Goal: Use online tool/utility: Utilize a website feature to perform a specific function

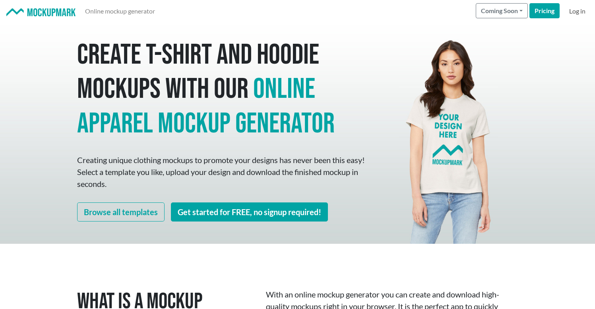
click at [578, 14] on link "Log in" at bounding box center [577, 11] width 23 height 16
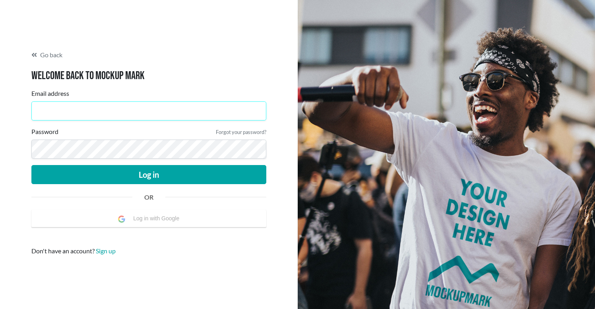
type input "[EMAIL_ADDRESS][DOMAIN_NAME]"
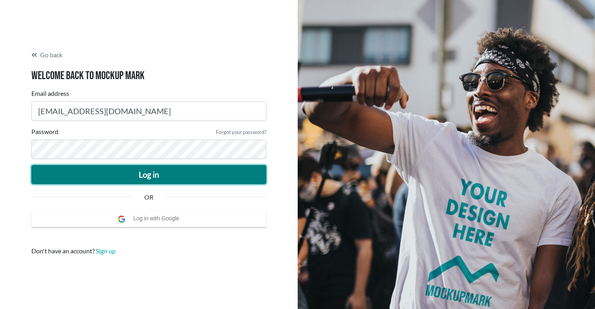
click at [112, 176] on button "Log in" at bounding box center [148, 174] width 235 height 19
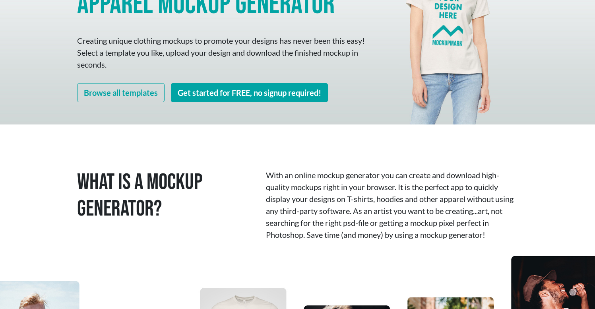
scroll to position [117, 0]
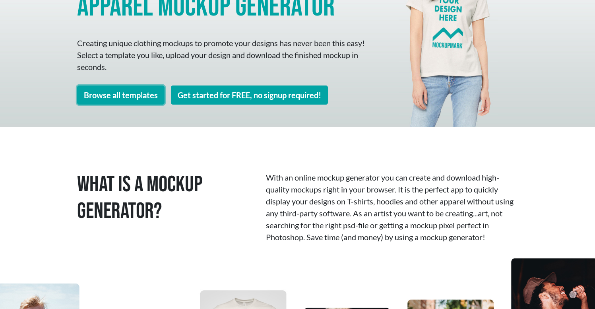
click at [130, 97] on link "Browse all templates" at bounding box center [120, 94] width 87 height 19
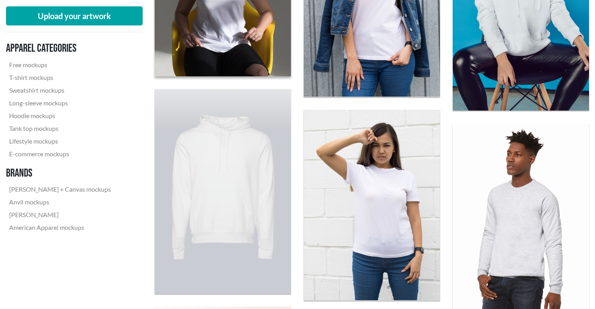
scroll to position [382, 0]
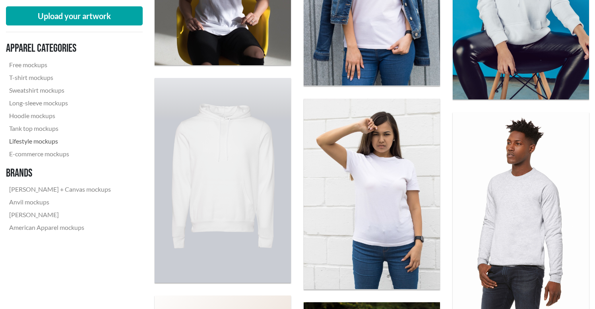
click at [48, 140] on link "Lifestyle mockups" at bounding box center [60, 141] width 108 height 13
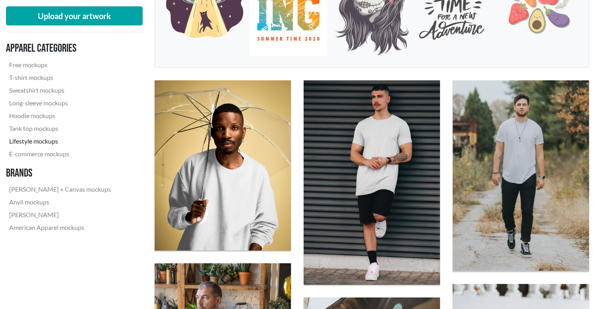
scroll to position [188, 0]
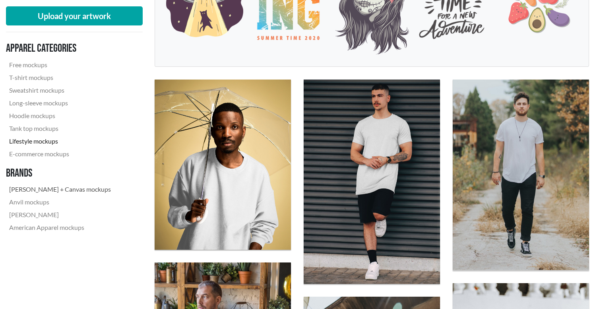
click at [51, 191] on link "[PERSON_NAME] + Canvas mockups" at bounding box center [60, 189] width 108 height 13
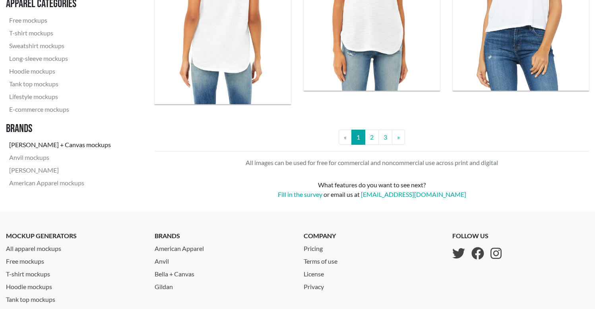
scroll to position [1905, 0]
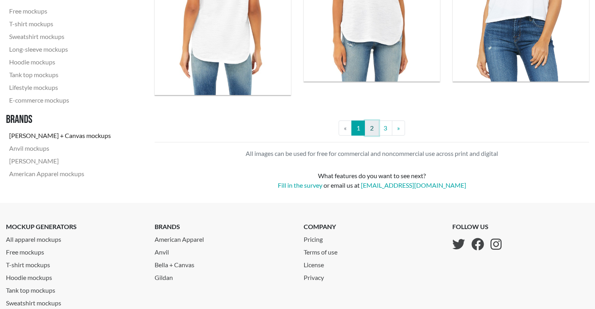
click at [368, 128] on link "2" at bounding box center [372, 127] width 14 height 15
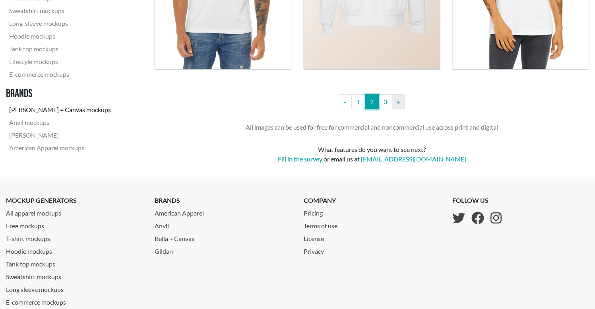
scroll to position [1932, 0]
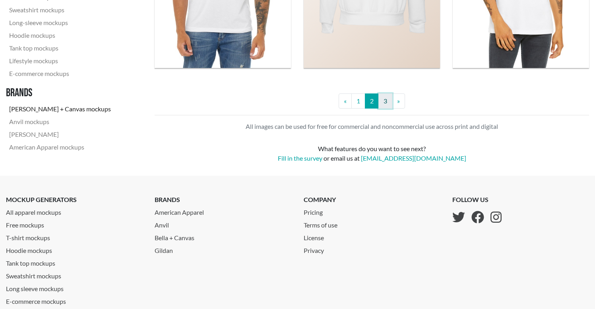
click at [387, 101] on link "3" at bounding box center [385, 100] width 14 height 15
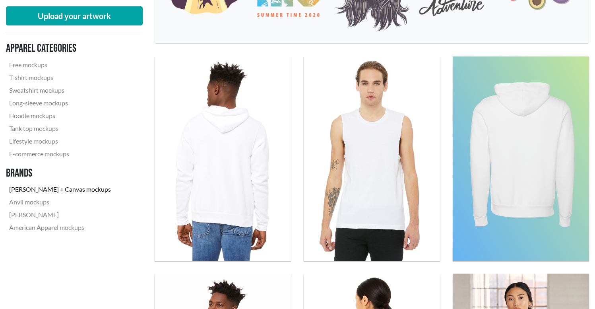
scroll to position [223, 0]
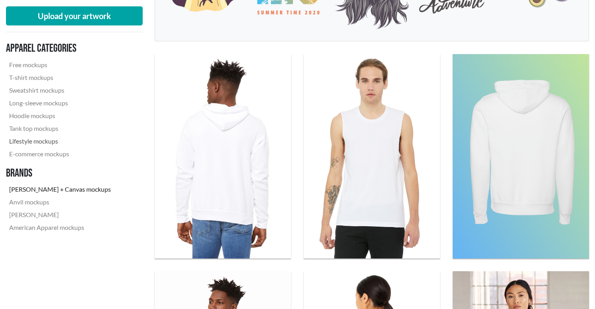
click at [40, 143] on link "Lifestyle mockups" at bounding box center [60, 141] width 108 height 13
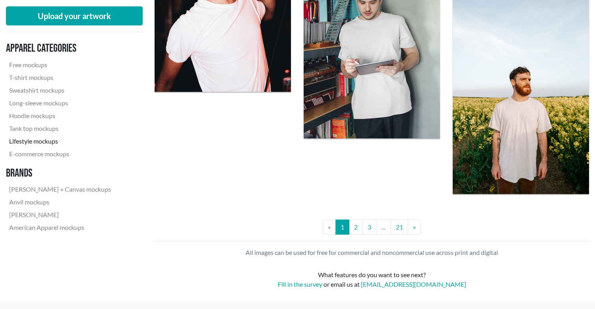
scroll to position [1600, 0]
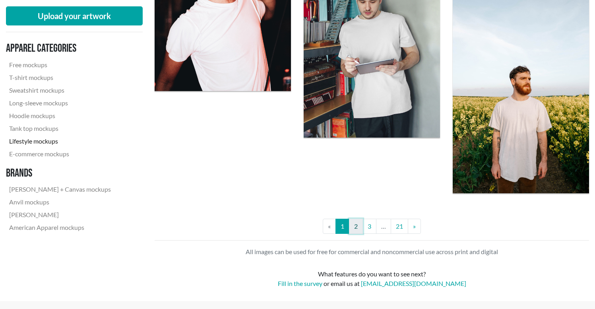
click at [354, 224] on link "2" at bounding box center [356, 225] width 14 height 15
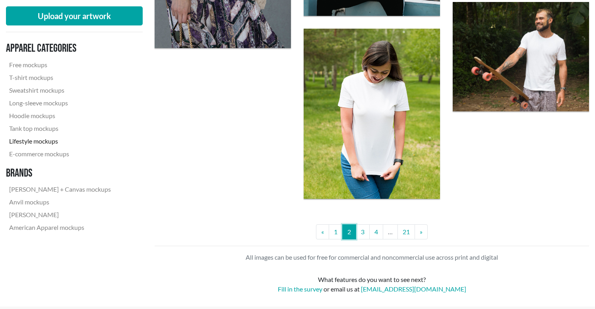
scroll to position [1540, 0]
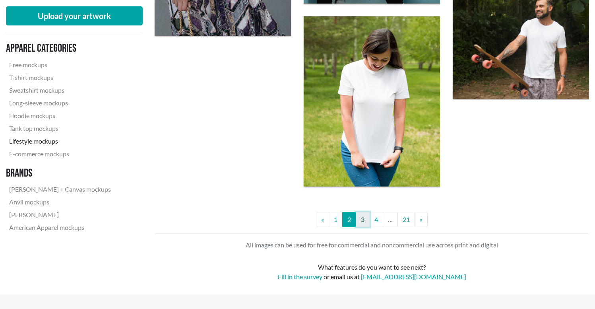
click at [363, 216] on link "3" at bounding box center [363, 219] width 14 height 15
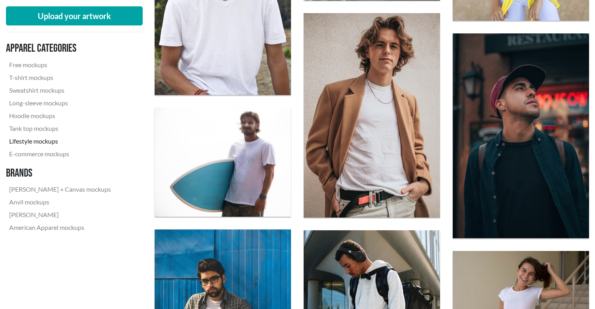
scroll to position [971, 0]
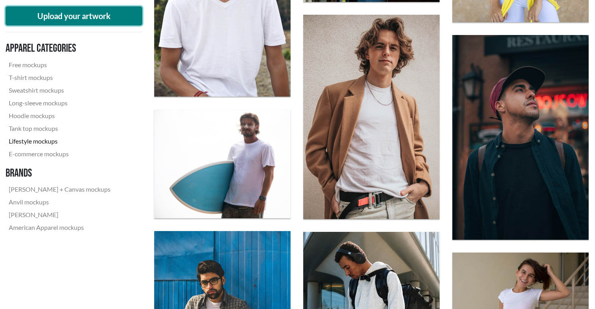
click at [110, 18] on button "Upload your artwork" at bounding box center [74, 15] width 137 height 19
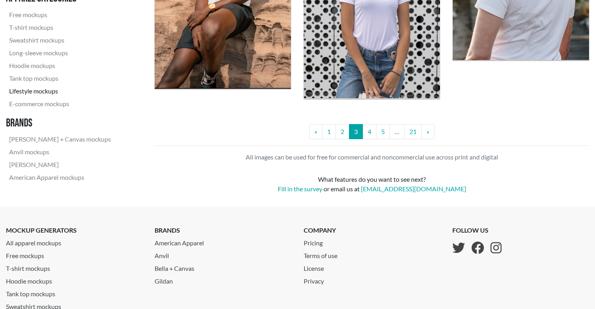
scroll to position [1707, 0]
click at [368, 130] on link "4" at bounding box center [369, 131] width 14 height 15
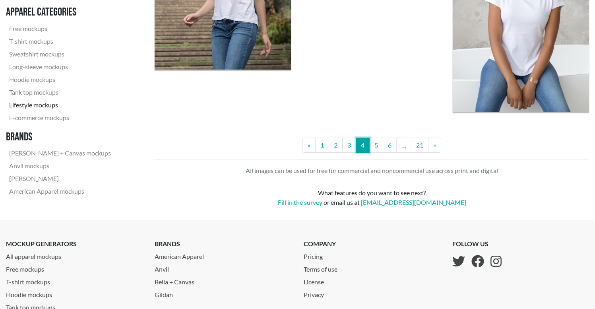
scroll to position [1804, 0]
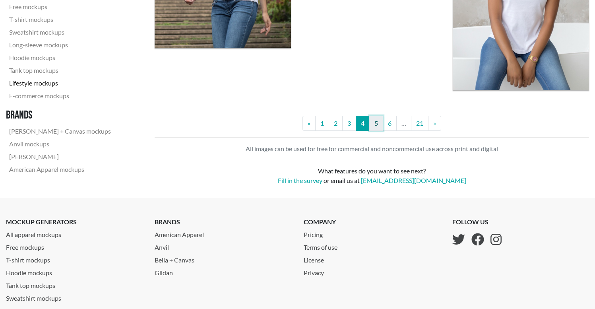
click at [376, 123] on link "5" at bounding box center [376, 123] width 14 height 15
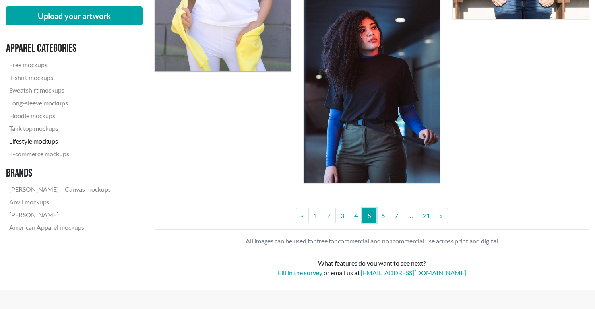
scroll to position [1729, 0]
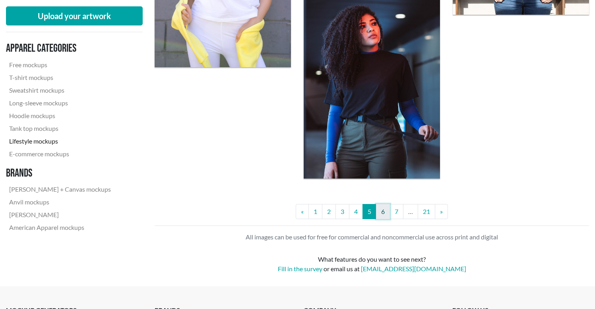
click at [389, 209] on link "6" at bounding box center [383, 211] width 14 height 15
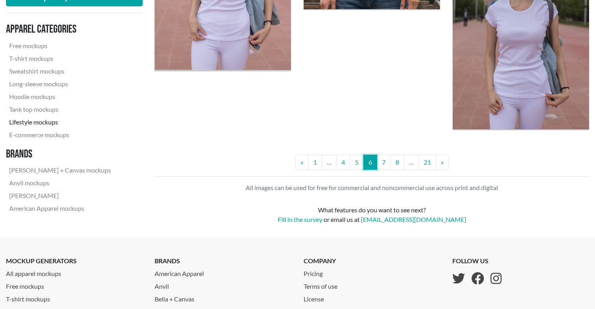
scroll to position [1663, 0]
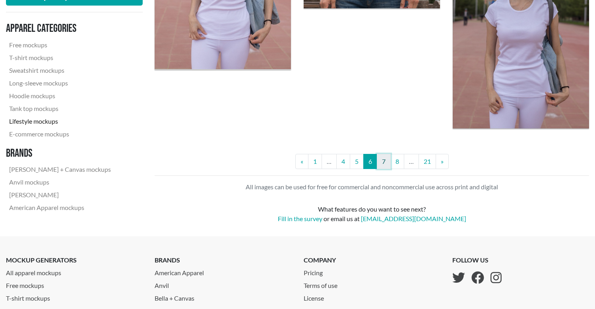
click at [383, 165] on link "7" at bounding box center [384, 161] width 14 height 15
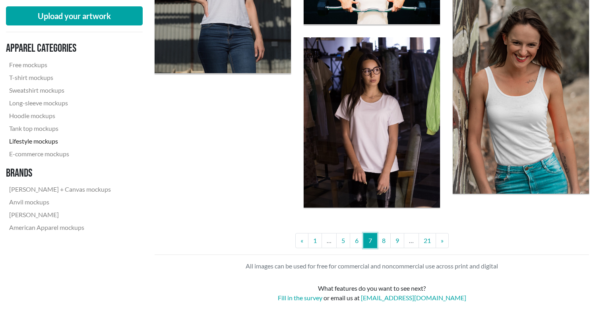
scroll to position [1527, 0]
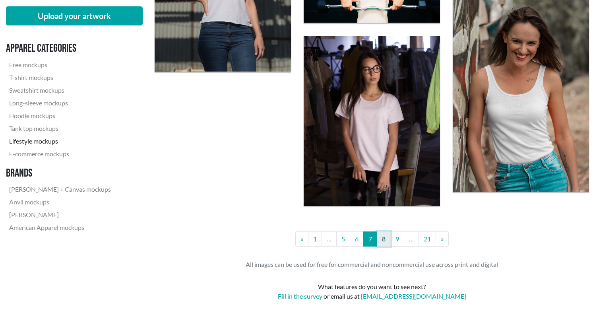
click at [383, 235] on link "8" at bounding box center [384, 238] width 14 height 15
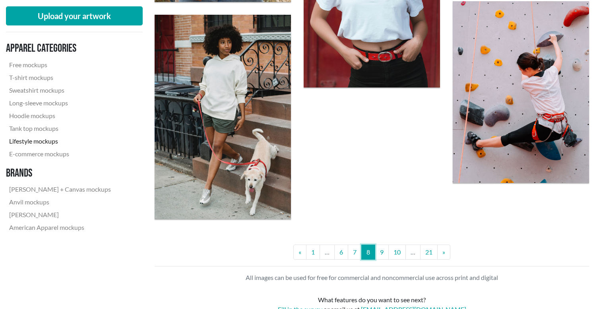
scroll to position [1513, 0]
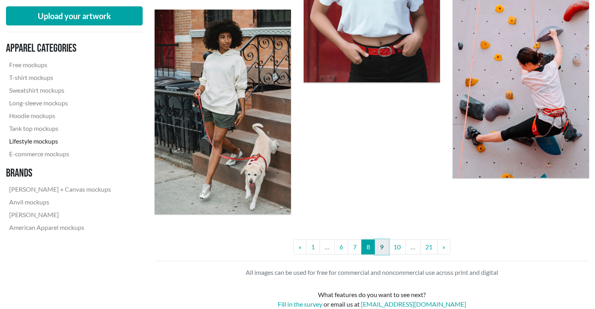
click at [383, 241] on link "9" at bounding box center [382, 246] width 14 height 15
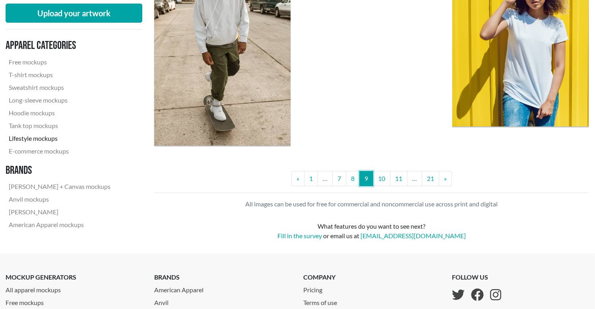
scroll to position [1583, 0]
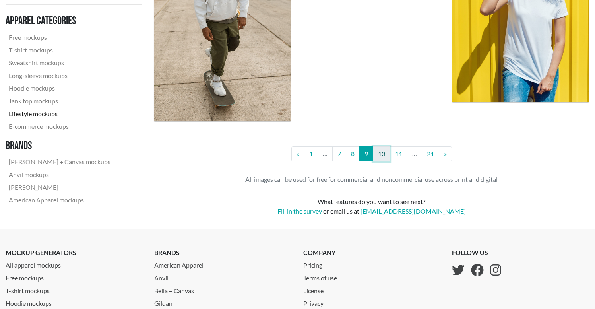
click at [385, 154] on link "10" at bounding box center [381, 153] width 17 height 15
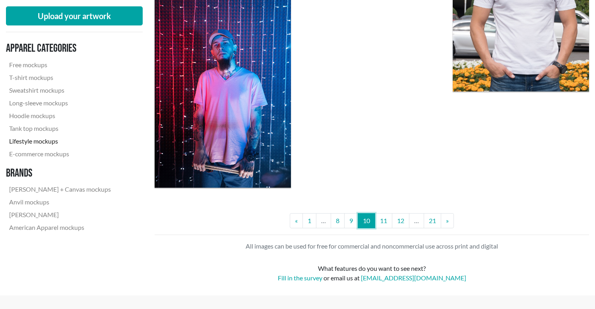
scroll to position [1714, 0]
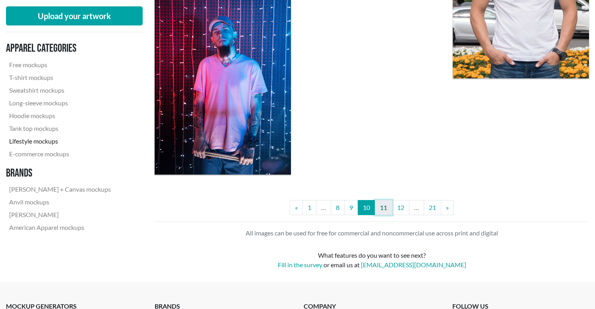
click at [385, 205] on link "11" at bounding box center [383, 207] width 17 height 15
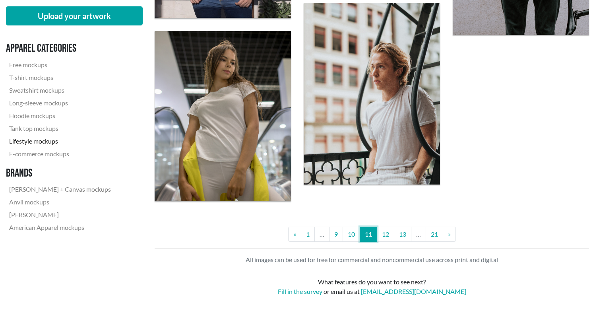
scroll to position [1709, 0]
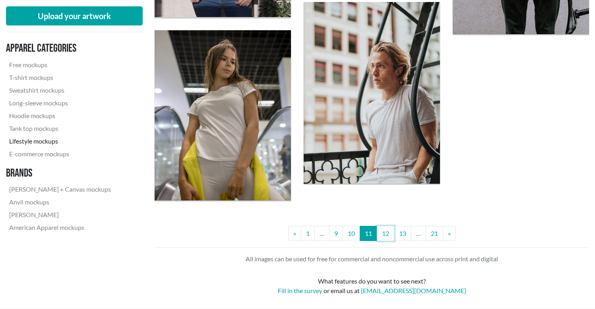
click at [386, 231] on link "12" at bounding box center [385, 233] width 17 height 15
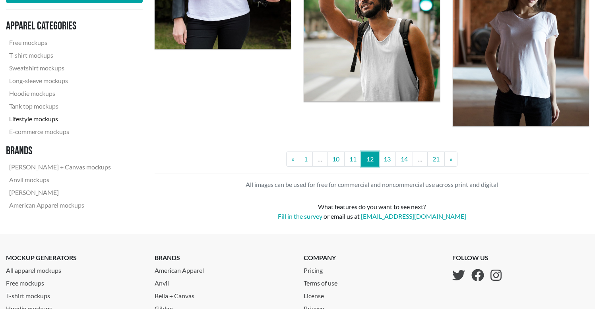
scroll to position [1705, 0]
